Goal: Information Seeking & Learning: Learn about a topic

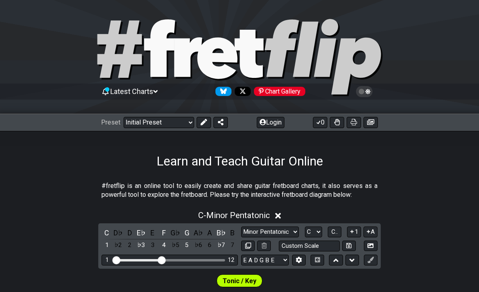
select select "Major / [PERSON_NAME]"
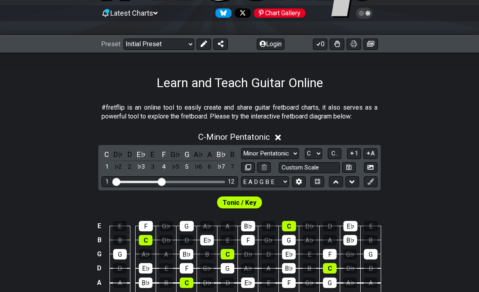
scroll to position [85, 0]
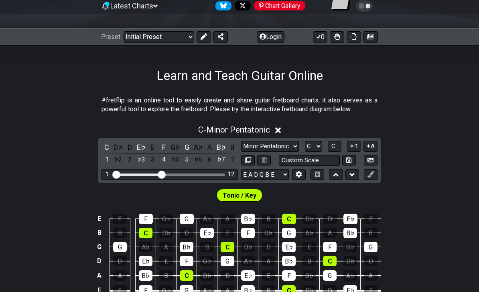
click at [447, 216] on div "E E F G♭ G A♭ A B♭ B C D♭ D E♭ E B B C D♭ D E♭ E F G♭ G A♭ A B♭ B G G A♭ A B♭ B…" at bounding box center [239, 259] width 479 height 113
click at [288, 146] on select "Minor Pentatonic Click to edit Minor Pentatonic Major Pentatonic Minor Blues Ma…" at bounding box center [270, 146] width 58 height 11
click at [281, 131] on icon at bounding box center [278, 130] width 6 height 6
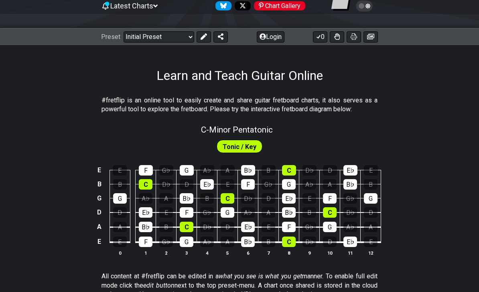
click at [254, 145] on span "Tonic / Key" at bounding box center [240, 147] width 34 height 12
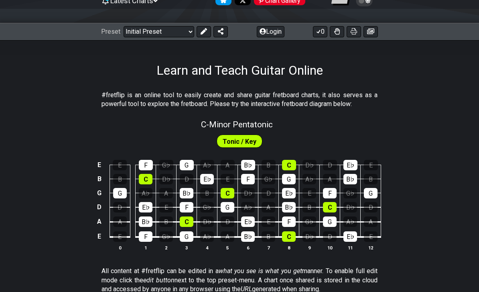
scroll to position [90, 0]
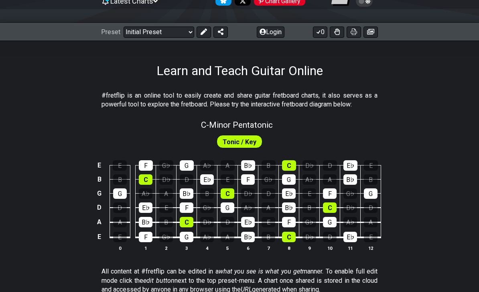
click at [245, 142] on span "Tonic / Key" at bounding box center [240, 142] width 34 height 12
click at [254, 122] on span "C - Minor Pentatonic" at bounding box center [237, 125] width 72 height 10
select select "C"
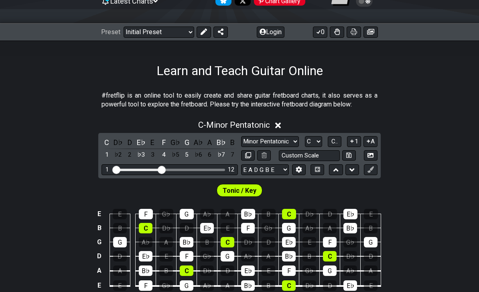
click at [277, 142] on select "Minor Pentatonic Click to edit Minor Pentatonic Major Pentatonic Minor Blues Ma…" at bounding box center [270, 141] width 58 height 11
select select "Major / [PERSON_NAME]"
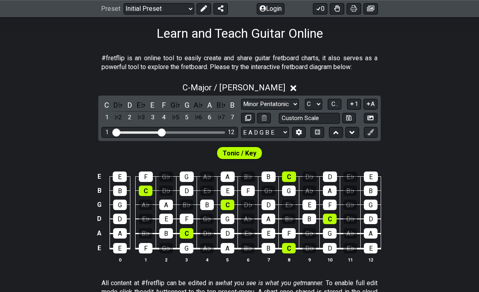
scroll to position [128, 0]
